Goal: Task Accomplishment & Management: Complete application form

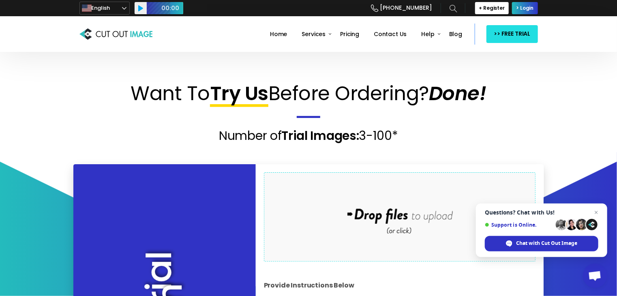
click at [392, 216] on div "Drop files here to upload" at bounding box center [400, 217] width 174 height 50
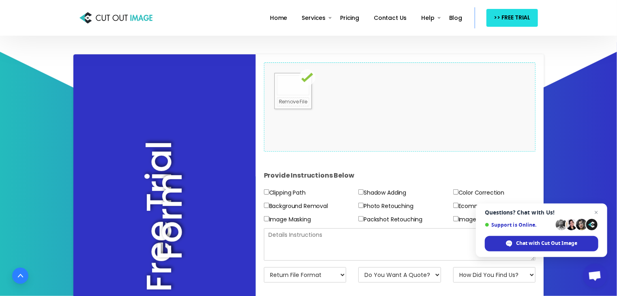
scroll to position [127, 0]
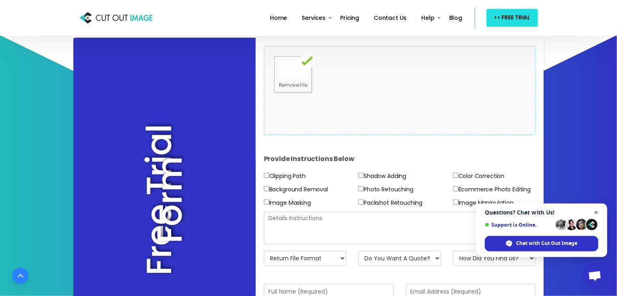
click at [598, 213] on span "Close chat" at bounding box center [597, 213] width 10 height 10
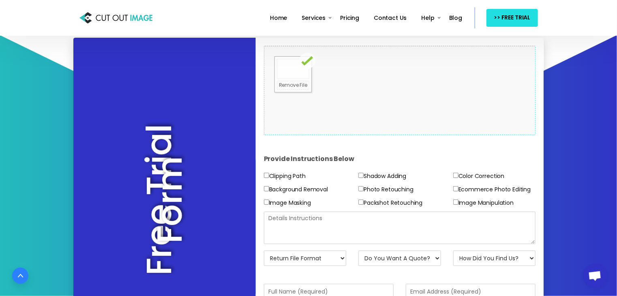
click at [458, 202] on input"] "Image Manipulation" at bounding box center [455, 202] width 5 height 5
checkbox input"] "true"
click at [429, 216] on textarea at bounding box center [400, 228] width 272 height 32
type textarea "Remove Manniquin"
click at [338, 262] on select "Return File Format JPG - [PERSON_NAME] PNG - Transparent BG PSD - Layer Mask PS…" at bounding box center [305, 258] width 83 height 15
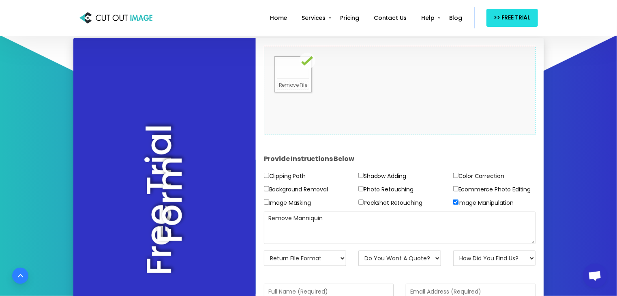
select select "JPG w/ [PERSON_NAME]"
click at [264, 251] on select "Return File Format JPG - [PERSON_NAME] PNG - Transparent BG PSD - Layer Mask PS…" at bounding box center [305, 258] width 83 height 15
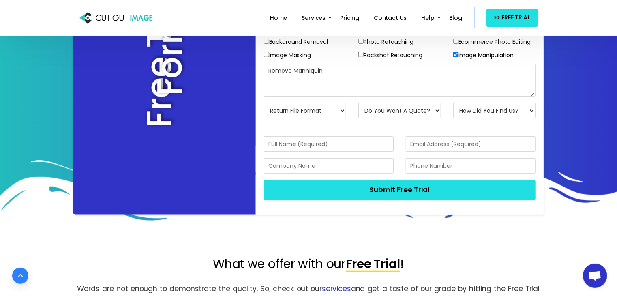
scroll to position [275, 0]
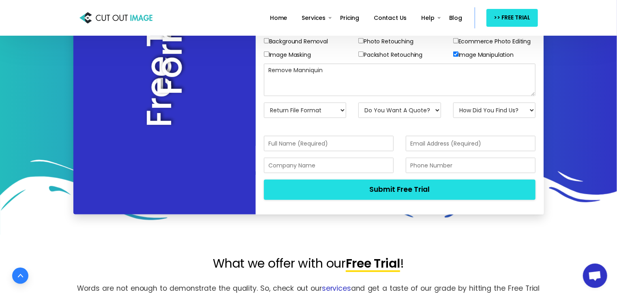
click at [326, 144] on input "text" at bounding box center [329, 143] width 130 height 15
type input "A"
type input "[PERSON_NAME]"
click at [434, 141] on input "email" at bounding box center [471, 143] width 130 height 15
type input "[EMAIL_ADDRESS][DOMAIN_NAME]"
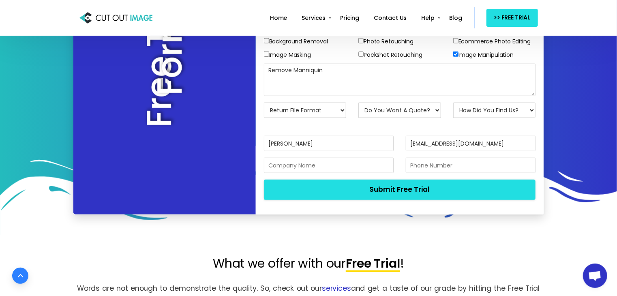
click at [365, 168] on input "text" at bounding box center [329, 165] width 130 height 15
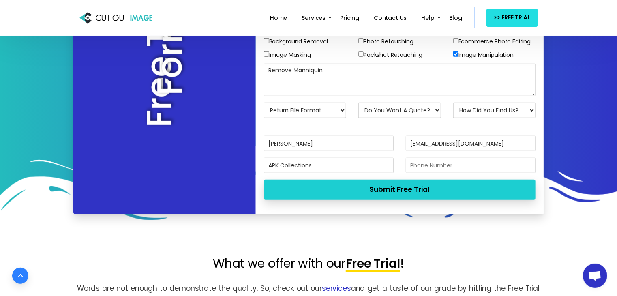
type input "ARK Collections"
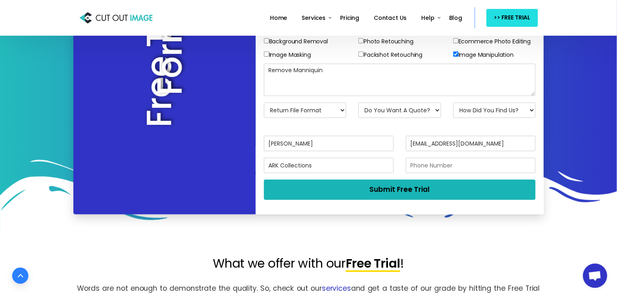
click at [394, 186] on button "Submit Free Trial" at bounding box center [400, 190] width 272 height 20
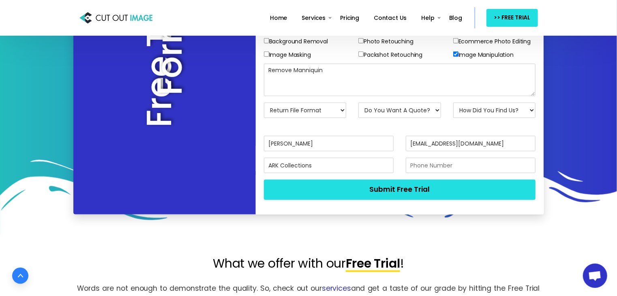
click at [426, 112] on select "Do You Want A Quote? No, Just Test Images Yes, Quotation Please" at bounding box center [400, 110] width 83 height 15
select select "No"
click at [359, 103] on select "Do You Want A Quote? No, Just Test Images Yes, Quotation Please" at bounding box center [400, 110] width 83 height 15
click at [507, 111] on select "How Did You Find Us? Email Search Engine Friend/Colleague Social Media Tele Mar…" at bounding box center [494, 110] width 83 height 15
select select "Search Engine"
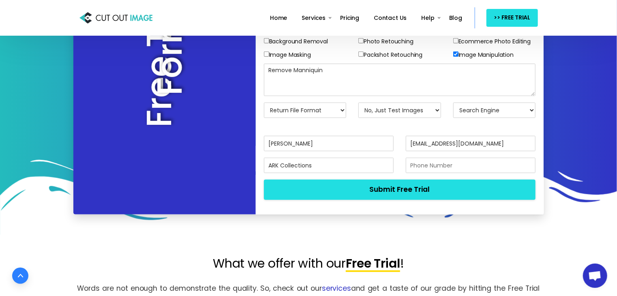
click at [453, 103] on select "How Did You Find Us? Email Search Engine Friend/Colleague Social Media Tele Mar…" at bounding box center [494, 110] width 83 height 15
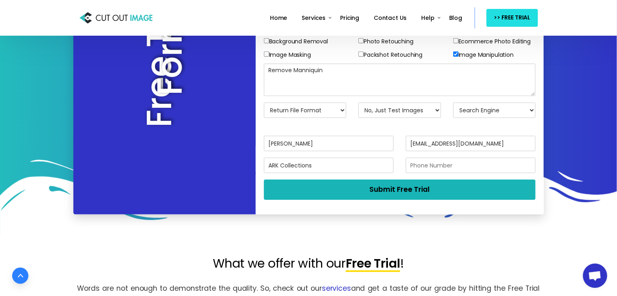
click at [445, 186] on button "Submit Free Trial" at bounding box center [400, 190] width 272 height 20
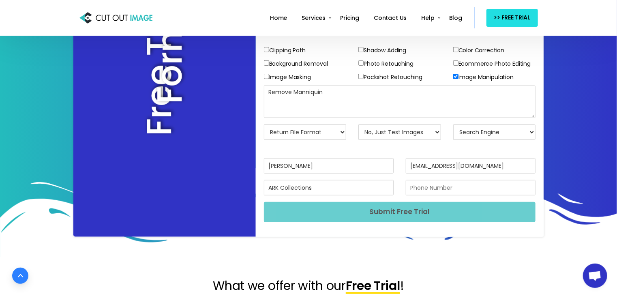
scroll to position [0, 0]
